Goal: Transaction & Acquisition: Subscribe to service/newsletter

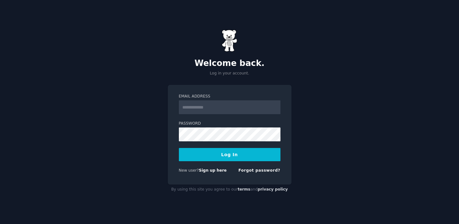
click at [195, 109] on input "Email Address" at bounding box center [230, 107] width 102 height 14
type input "**********"
click at [260, 150] on button "Log In" at bounding box center [230, 154] width 102 height 13
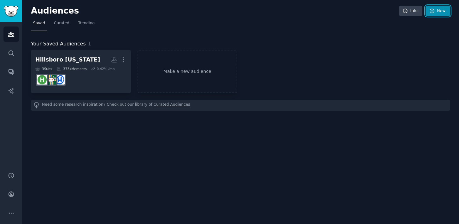
click at [433, 11] on icon at bounding box center [433, 11] width 6 height 6
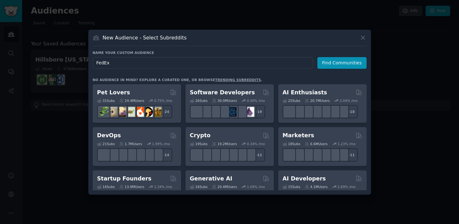
type input "FedEx"
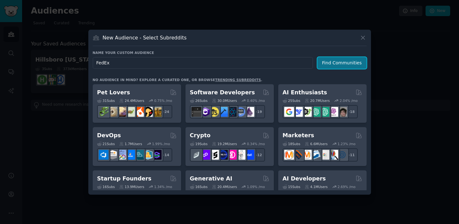
click at [330, 63] on button "Find Communities" at bounding box center [342, 63] width 49 height 12
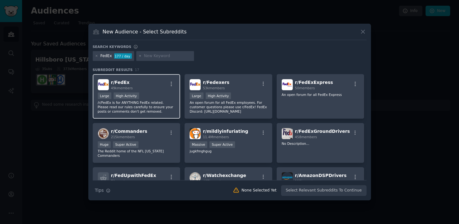
click at [153, 85] on div "r/ FedEx 49k members" at bounding box center [137, 84] width 78 height 11
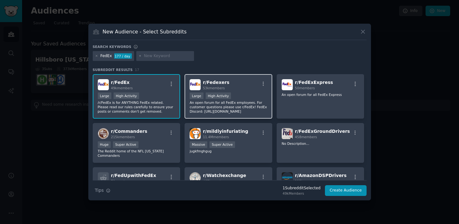
click at [243, 86] on div "r/ Fedexers 53k members" at bounding box center [229, 84] width 78 height 11
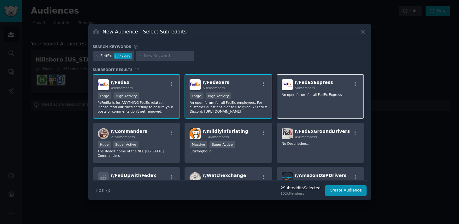
click at [348, 93] on p "An open forum for all FedEx Express" at bounding box center [321, 94] width 78 height 4
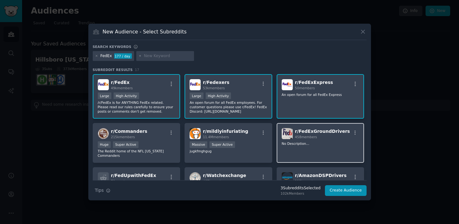
click at [334, 146] on div "r/ FedExGroundDrivers 458 members No Description..." at bounding box center [321, 143] width 88 height 40
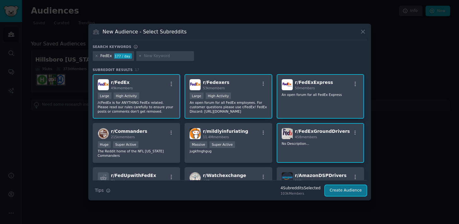
click at [351, 191] on button "Create Audience" at bounding box center [346, 190] width 42 height 11
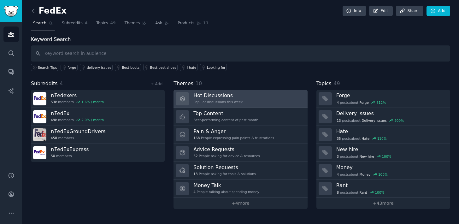
click at [227, 101] on div "Popular discussions this week" at bounding box center [217, 102] width 49 height 4
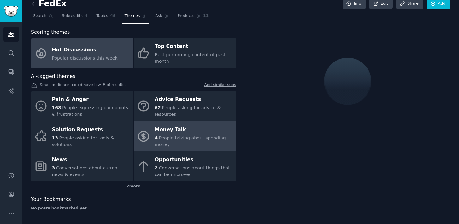
scroll to position [8, 0]
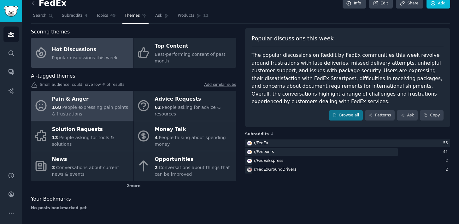
click at [98, 109] on span "People expressing pain points & frustrations" at bounding box center [90, 111] width 76 height 12
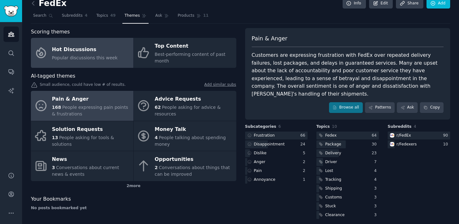
click at [115, 56] on link "Hot Discussions Popular discussions this week" at bounding box center [82, 53] width 103 height 30
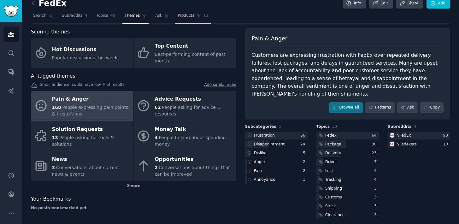
click at [180, 15] on span "Products" at bounding box center [186, 16] width 17 height 6
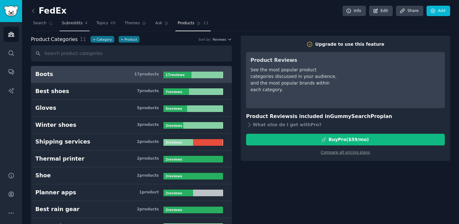
click at [65, 24] on span "Subreddits" at bounding box center [72, 24] width 21 height 6
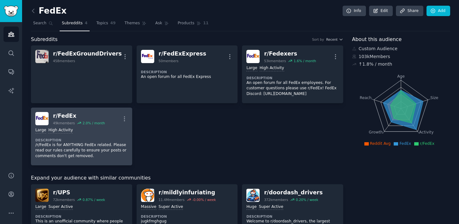
click at [121, 142] on p "/r/FedEx is for ANYTHING FedEx related. Please read our rules carefully to ensu…" at bounding box center [81, 150] width 92 height 17
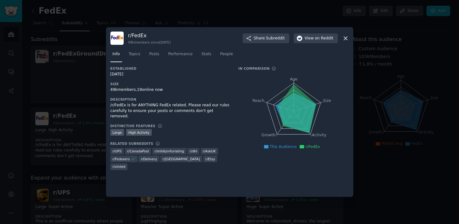
click at [242, 85] on icon "Age Size Activity Growth Reach" at bounding box center [294, 112] width 110 height 80
click at [134, 54] on span "Topics" at bounding box center [135, 54] width 12 height 6
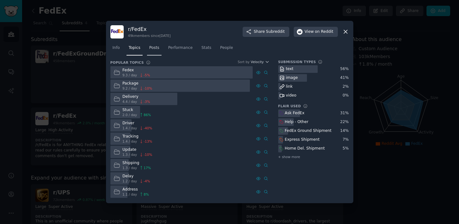
click at [156, 51] on link "Posts" at bounding box center [154, 49] width 15 height 13
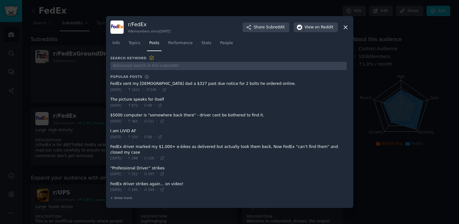
click at [189, 47] on link "Performance" at bounding box center [180, 44] width 29 height 13
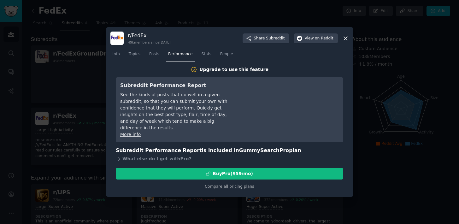
click at [344, 34] on div "r/ FedEx 49k members since [DATE] Share Subreddit View on Reddit" at bounding box center [229, 38] width 239 height 13
click at [345, 37] on icon at bounding box center [345, 38] width 7 height 7
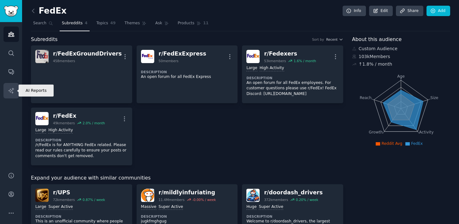
click at [15, 96] on link "AI Reports" at bounding box center [10, 90] width 15 height 15
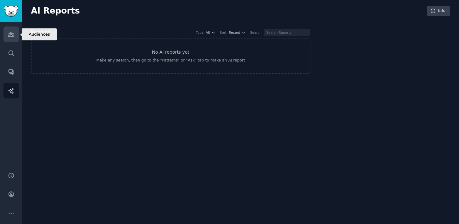
click at [11, 36] on icon "Sidebar" at bounding box center [11, 34] width 6 height 4
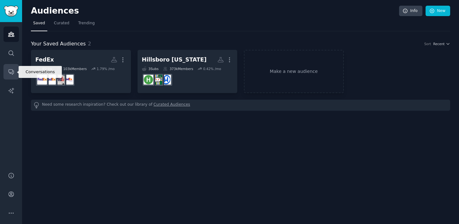
click at [12, 71] on icon "Sidebar" at bounding box center [11, 72] width 5 height 5
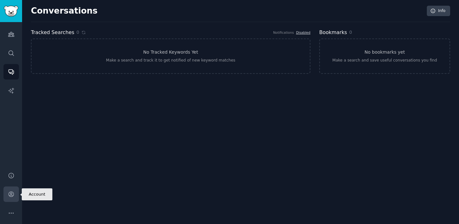
click at [12, 193] on icon "Sidebar" at bounding box center [11, 194] width 5 height 5
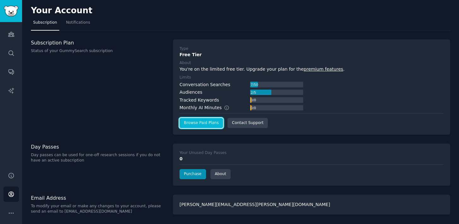
click at [199, 127] on link "Browse Paid Plans" at bounding box center [202, 123] width 44 height 10
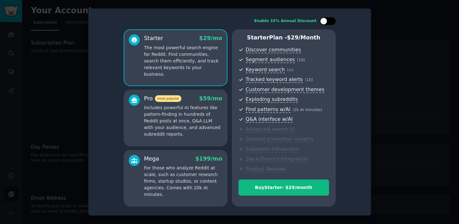
click at [330, 22] on div at bounding box center [331, 21] width 3 height 3
click at [324, 20] on icon at bounding box center [324, 21] width 3 height 3
checkbox input "false"
click at [104, 26] on div "Enable 33% Annual Discount Starter $ 29 /mo The most powerful search engine for…" at bounding box center [230, 112] width 274 height 198
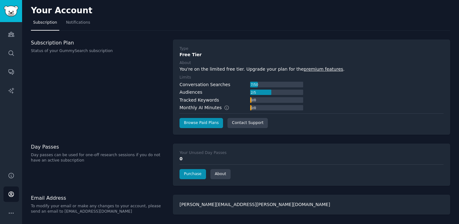
click at [117, 166] on div "Day Passes Day passes can be used for one-off research sessions if you do not h…" at bounding box center [98, 165] width 135 height 42
click at [34, 147] on h3 "Day Passes" at bounding box center [98, 147] width 135 height 7
click at [186, 177] on link "Purchase" at bounding box center [193, 174] width 27 height 10
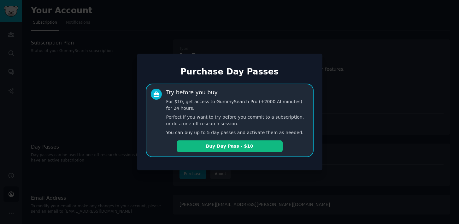
click at [152, 177] on div at bounding box center [229, 112] width 459 height 224
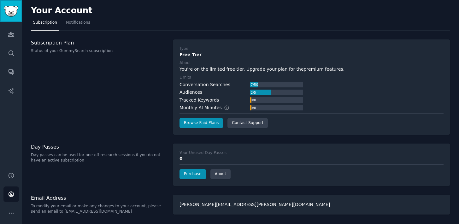
click at [4, 14] on img "Sidebar" at bounding box center [11, 11] width 15 height 11
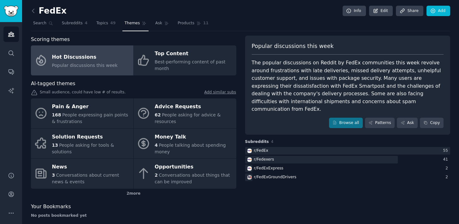
scroll to position [8, 0]
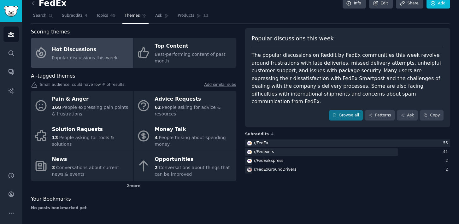
click at [268, 57] on div "The popular discussions on Reddit by FedEx communities this week revolve around…" at bounding box center [348, 78] width 192 height 54
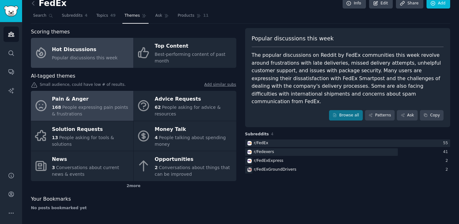
click at [94, 108] on span "People expressing pain points & frustrations" at bounding box center [90, 111] width 76 height 12
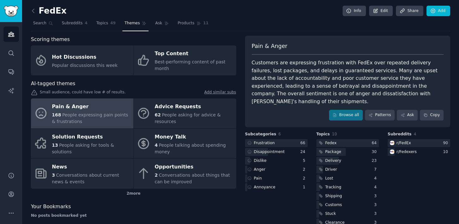
scroll to position [8, 0]
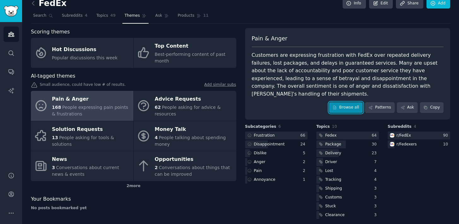
click at [342, 102] on link "Browse all" at bounding box center [346, 107] width 34 height 11
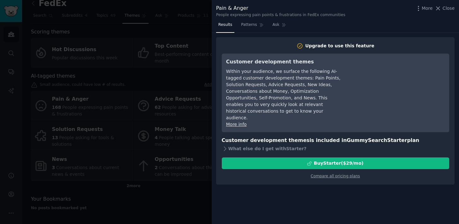
drag, startPoint x: 447, startPoint y: 7, endPoint x: 442, endPoint y: 5, distance: 5.4
click at [447, 7] on span "Close" at bounding box center [449, 8] width 12 height 7
